Goal: Find specific page/section: Find specific page/section

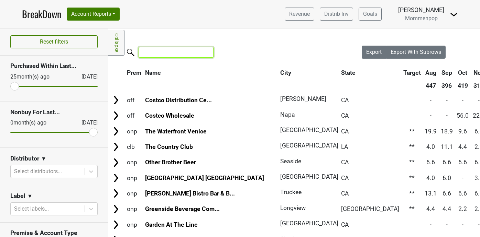
click at [168, 54] on input "search" at bounding box center [175, 52] width 75 height 11
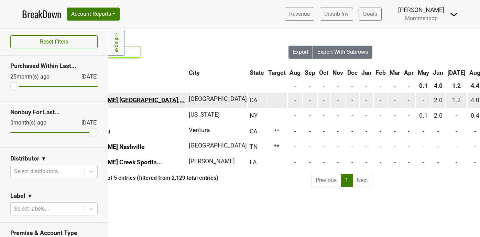
scroll to position [0, 85]
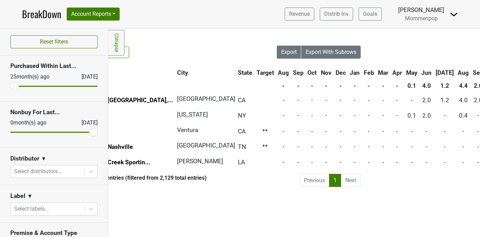
type input "thomps"
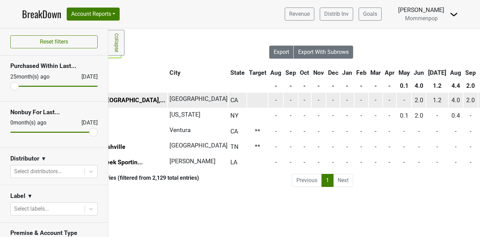
scroll to position [0, 94]
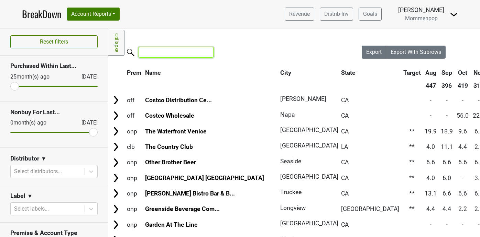
click at [165, 54] on input "search" at bounding box center [175, 52] width 75 height 11
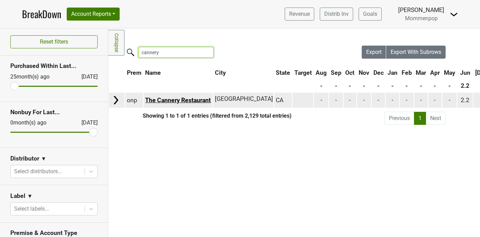
type input "cannery"
click at [173, 98] on link "The Cannery Restaurant" at bounding box center [178, 100] width 66 height 7
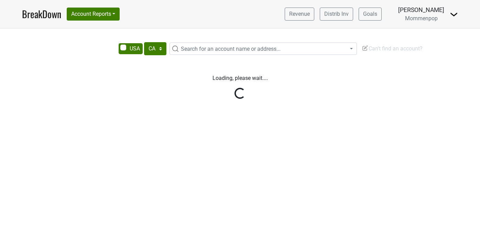
select select "CA"
